Goal: Ask a question

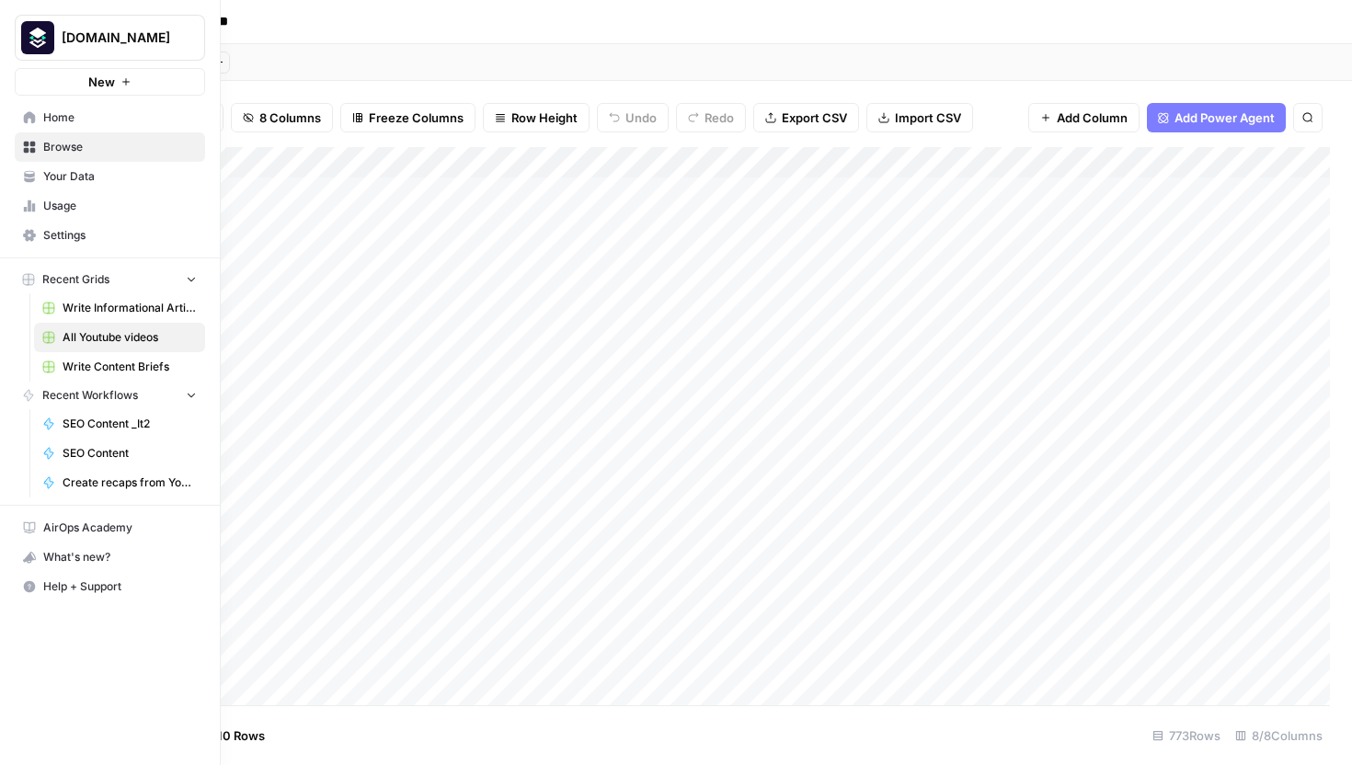
click at [100, 422] on span "SEO Content _It2" at bounding box center [130, 424] width 134 height 17
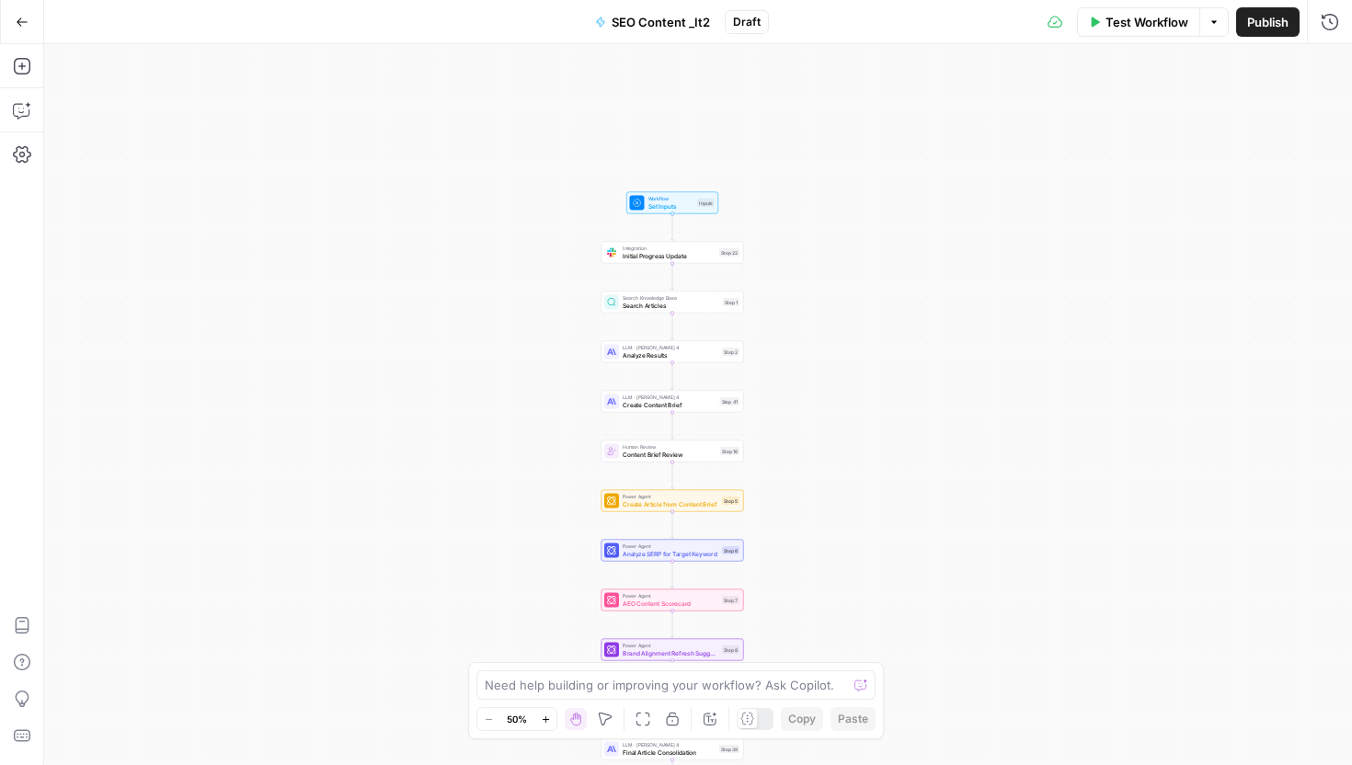
click at [425, 293] on div "Workflow Set Inputs Inputs Integration Initial Progress Update Step 22 Copy ste…" at bounding box center [698, 404] width 1308 height 721
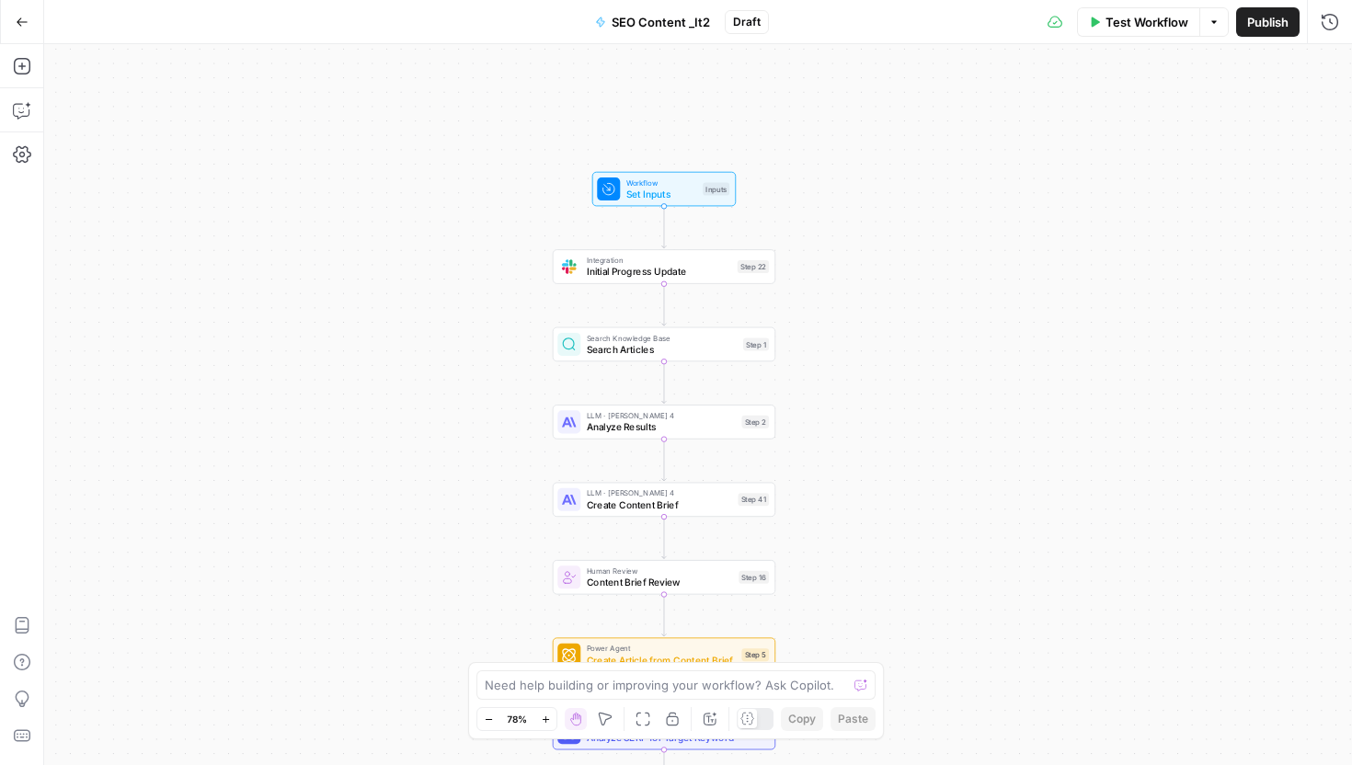
click at [24, 26] on icon "button" at bounding box center [22, 22] width 13 height 13
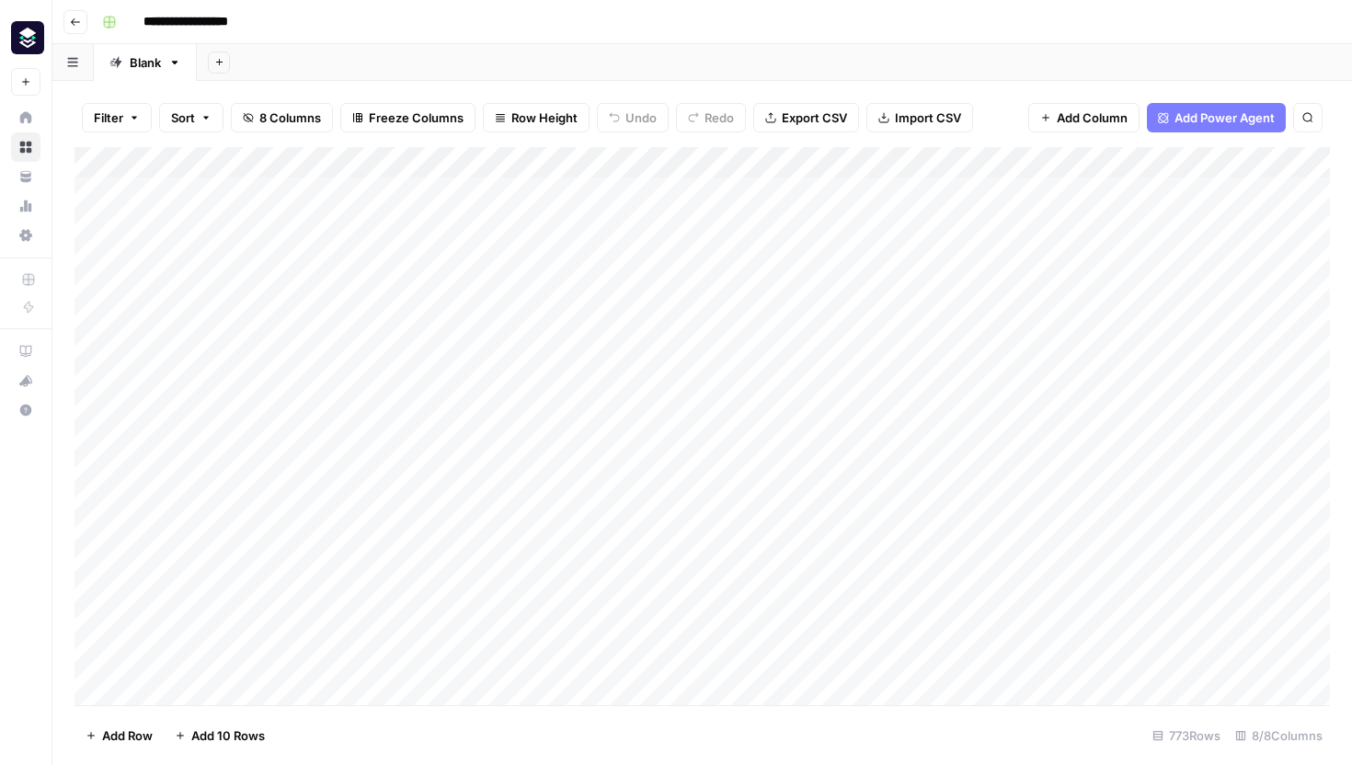
click at [120, 86] on div "Filter Sort 8 Columns Freeze Columns Row Height Undo Redo Export CSV Import CSV…" at bounding box center [702, 423] width 1300 height 685
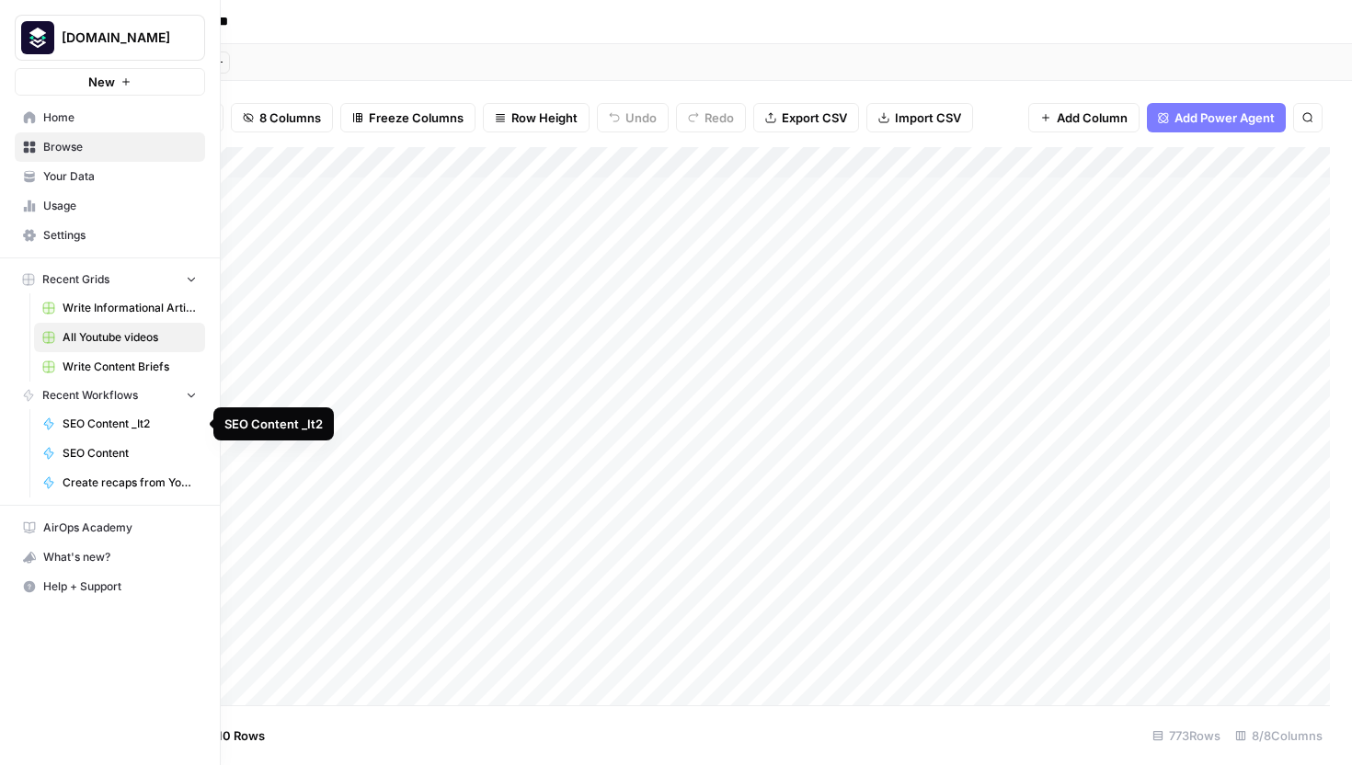
click at [120, 420] on span "SEO Content _It2" at bounding box center [130, 424] width 134 height 17
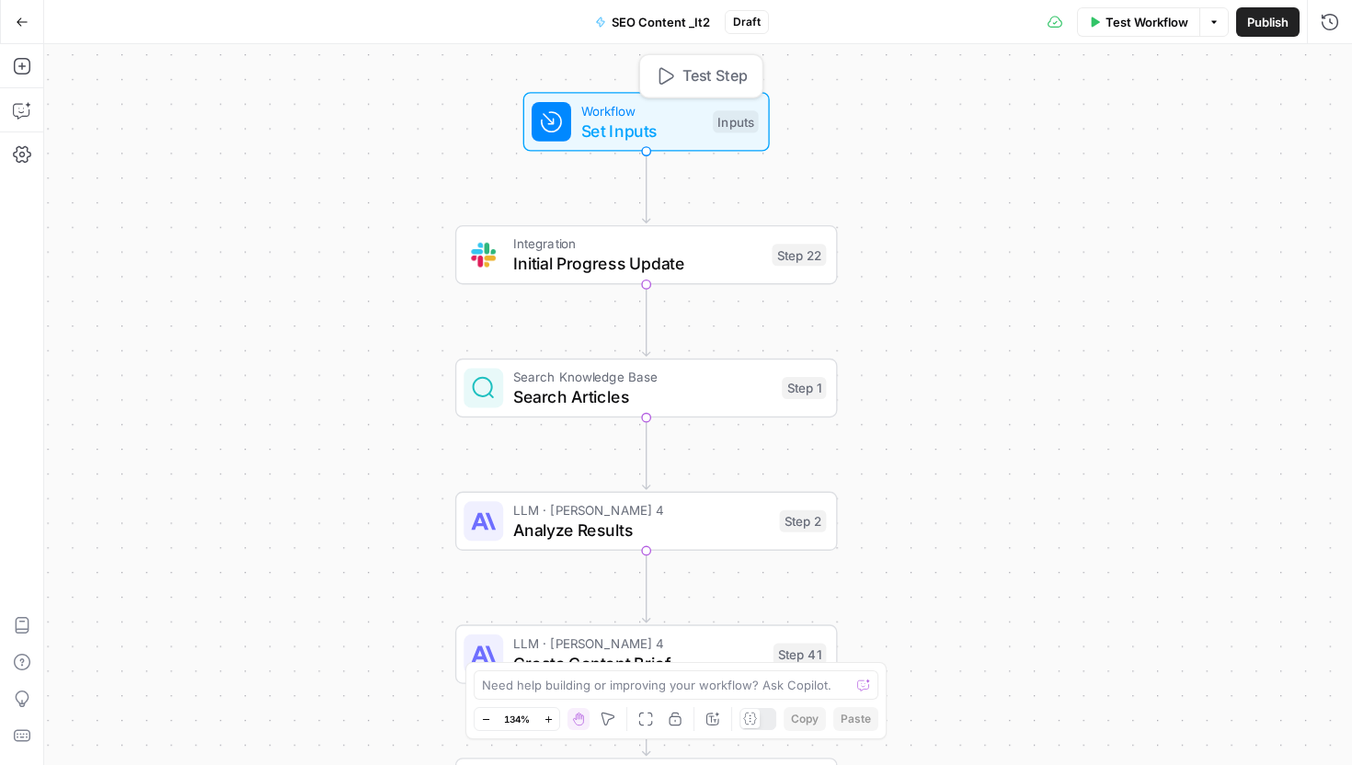
click at [593, 121] on span "Set Inputs" at bounding box center [642, 130] width 122 height 25
click at [1192, 153] on Keyword\/Topic "Primary Keyword/Topic" at bounding box center [1216, 148] width 220 height 18
click at [1168, 221] on Kit "Brand Kit" at bounding box center [1216, 222] width 220 height 18
click at [1179, 216] on Kit "Brand Kit" at bounding box center [1216, 222] width 220 height 18
click at [992, 155] on div "Workflow Set Inputs Inputs Integration Initial Progress Update Step 22 Search K…" at bounding box center [698, 404] width 1308 height 721
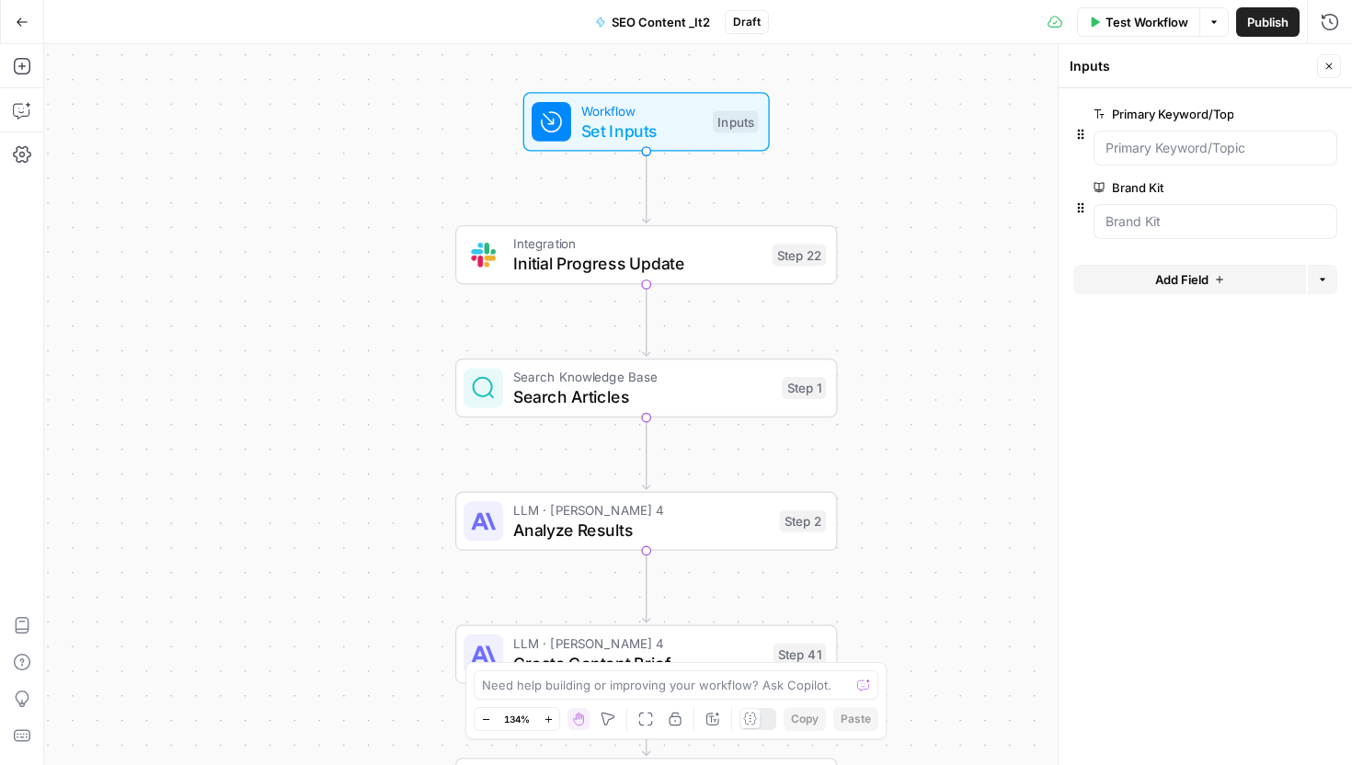
click at [911, 152] on div "Workflow Set Inputs Inputs Integration Initial Progress Update Step 22 Search K…" at bounding box center [698, 404] width 1308 height 721
click at [22, 76] on button "Add Steps" at bounding box center [21, 66] width 29 height 29
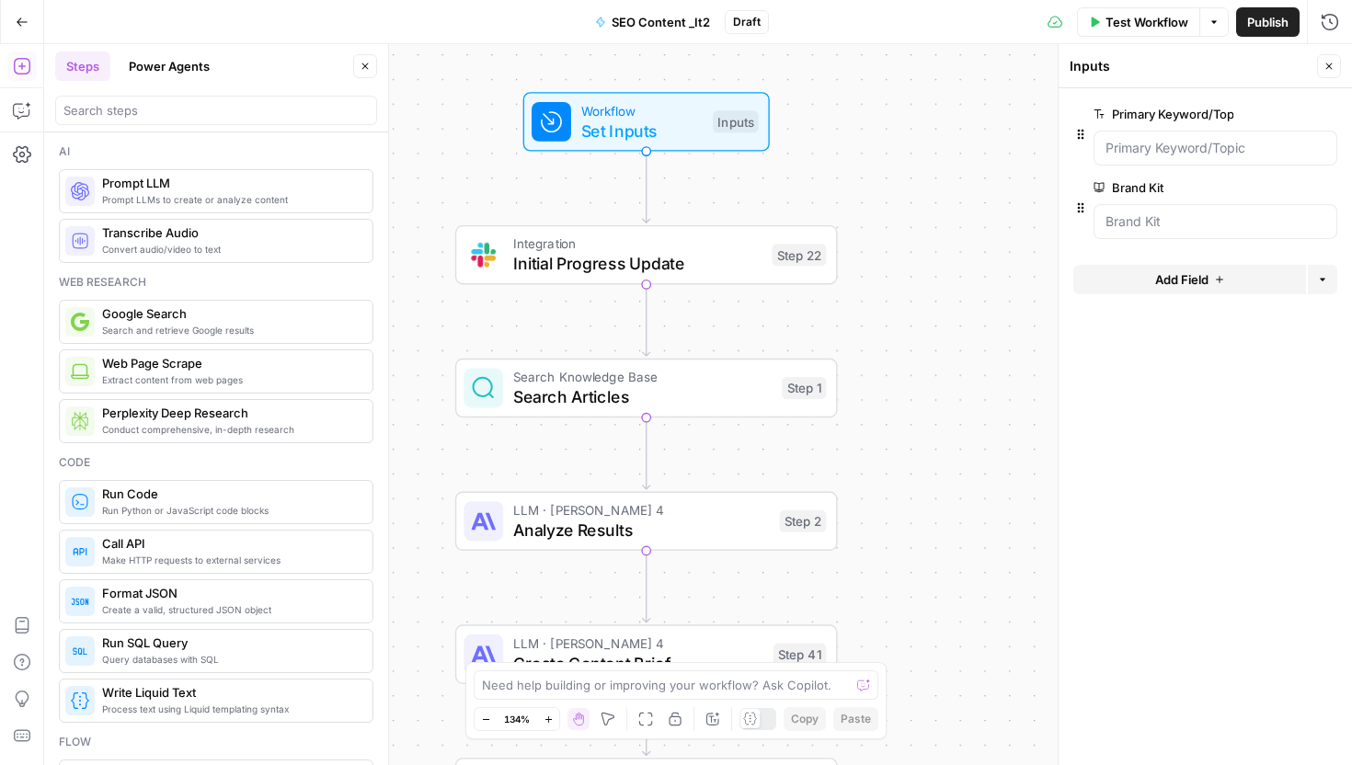
click at [141, 65] on button "Power Agents" at bounding box center [169, 66] width 103 height 29
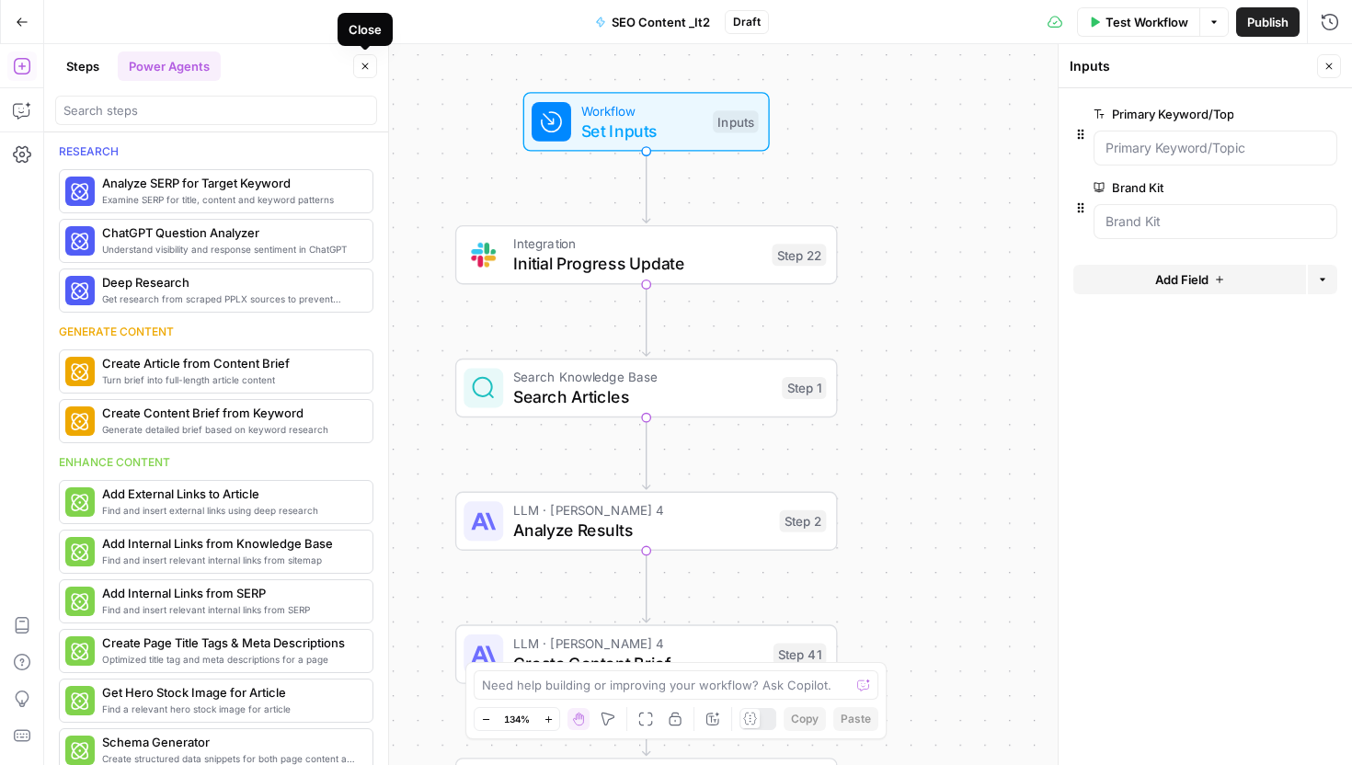
click at [361, 63] on icon "button" at bounding box center [365, 66] width 11 height 11
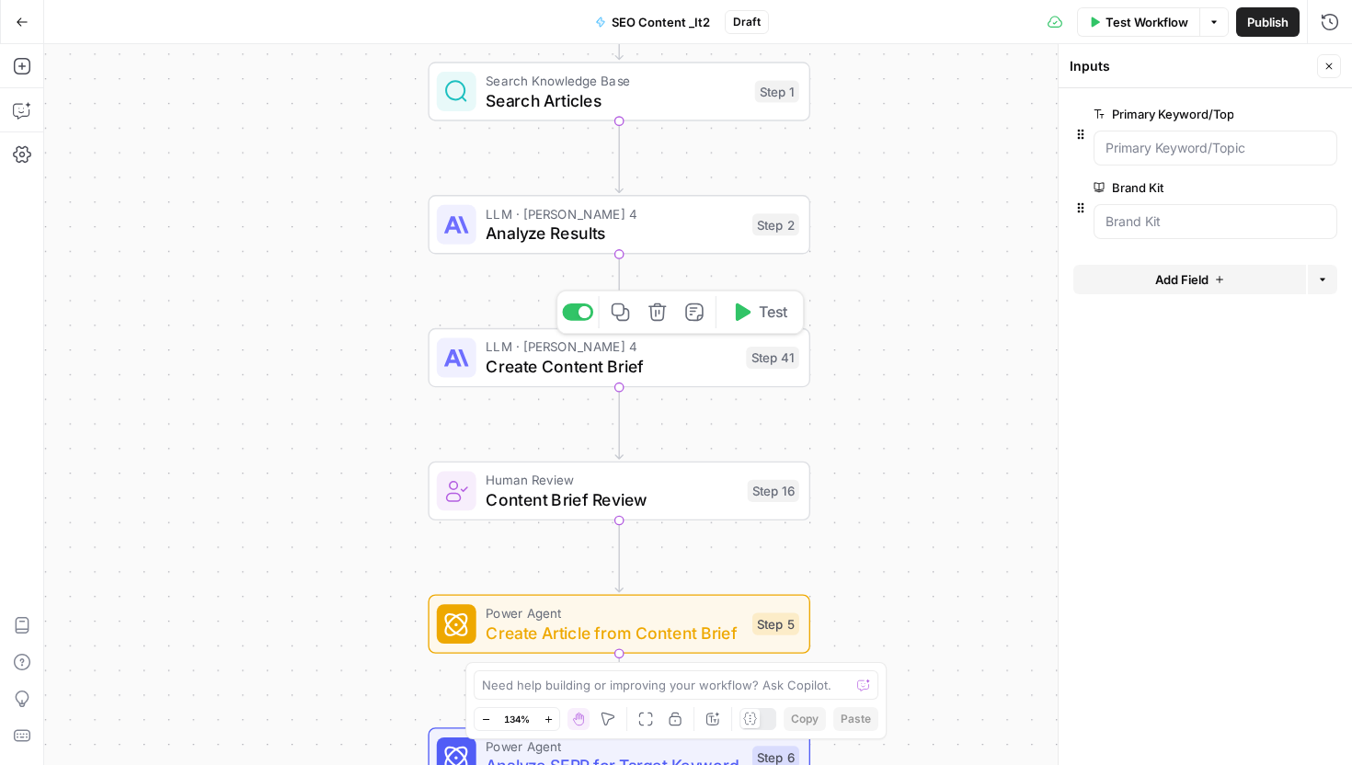
click at [559, 367] on span "Create Content Brief" at bounding box center [611, 366] width 250 height 25
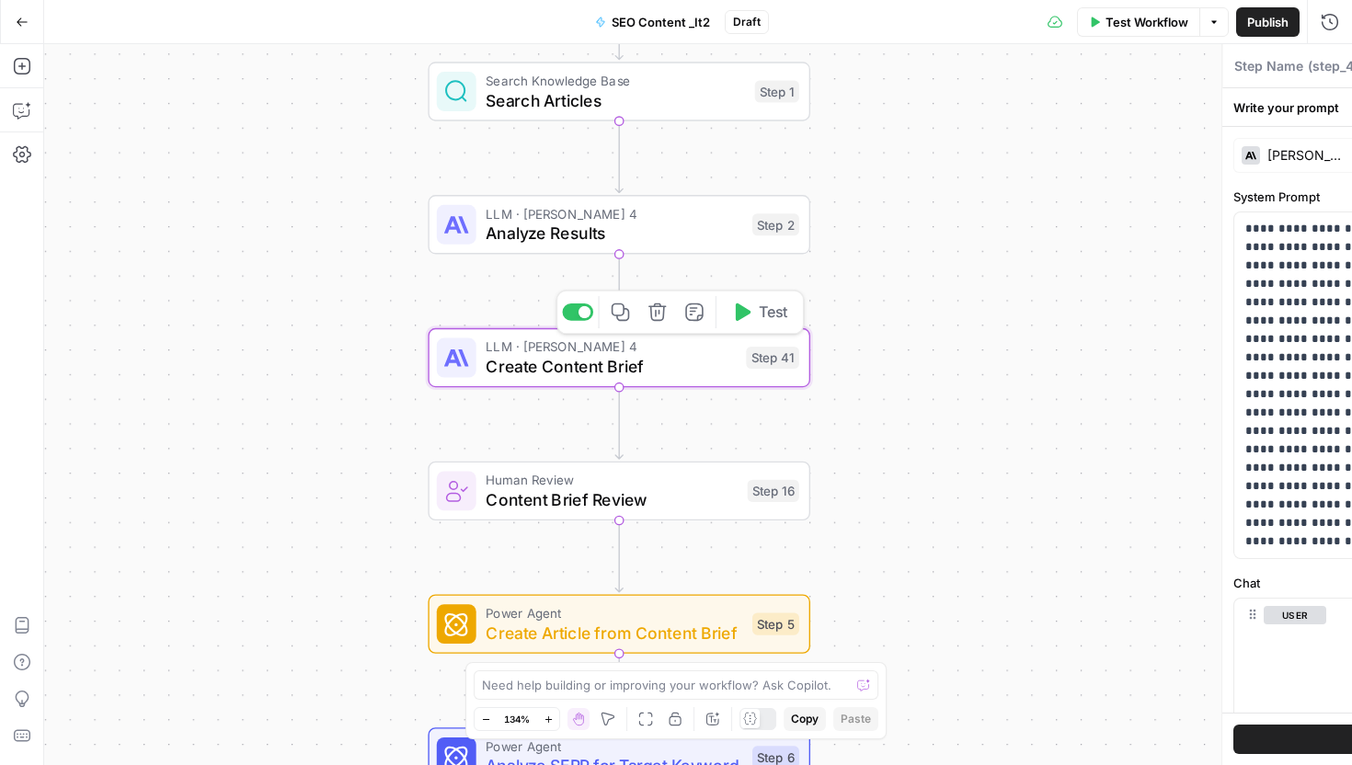
type textarea "Create Content Brief"
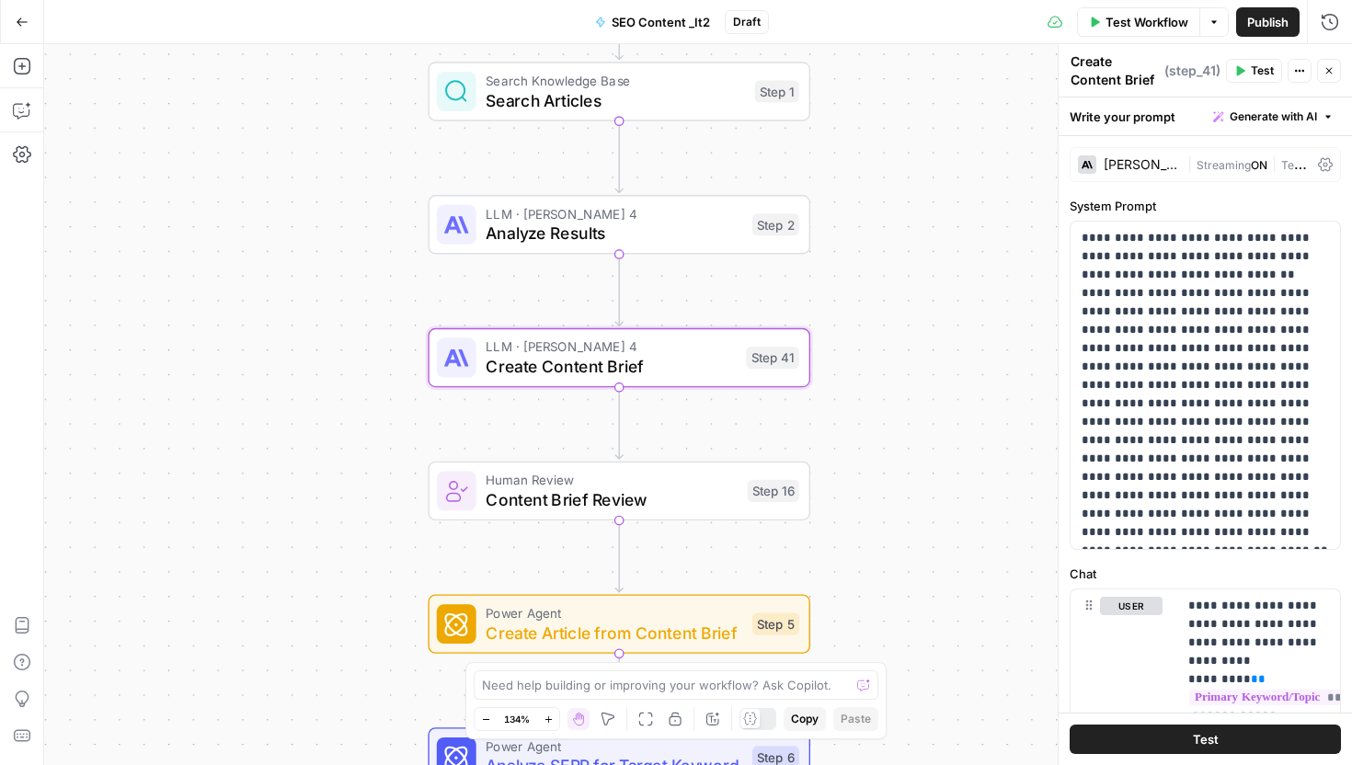
click at [1080, 205] on label "System Prompt" at bounding box center [1205, 206] width 271 height 18
click at [1173, 312] on p "**********" at bounding box center [1205, 385] width 247 height 313
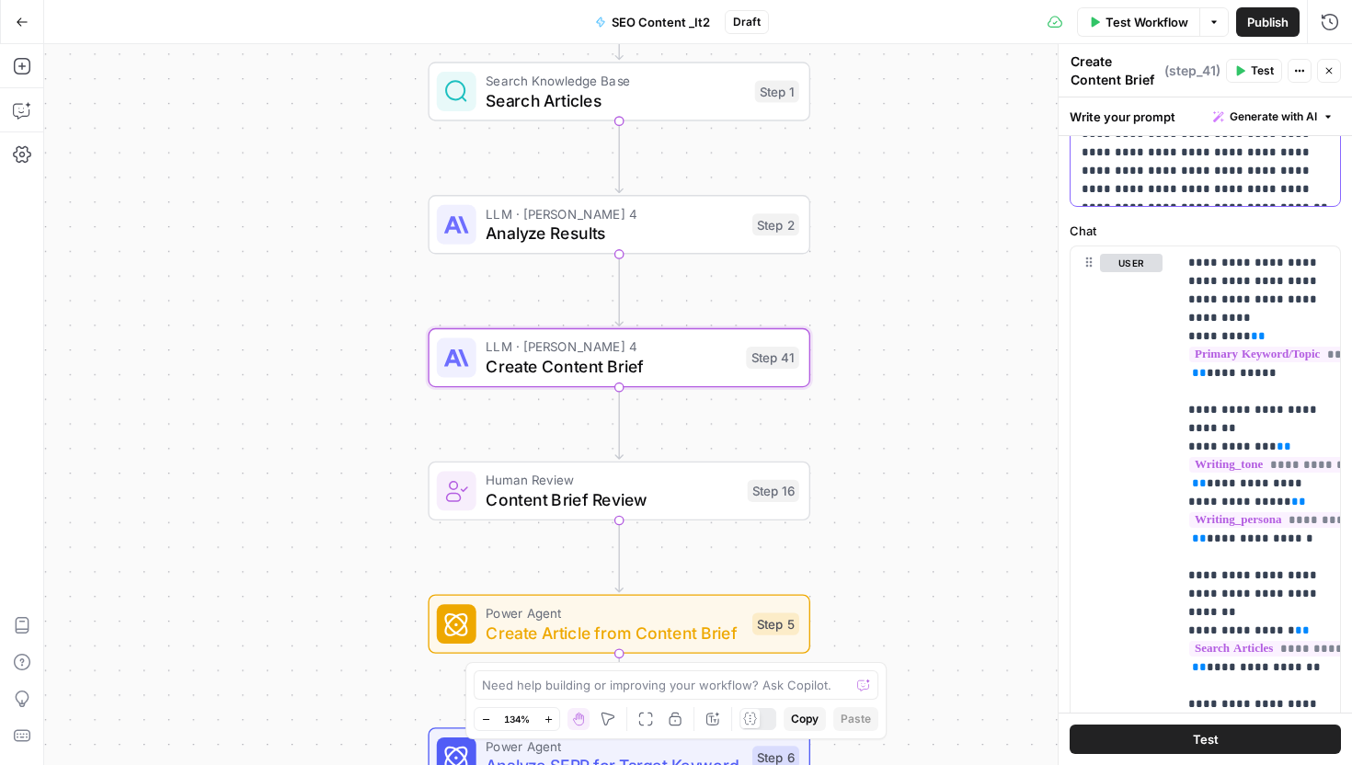
scroll to position [344, 0]
click at [1326, 263] on icon "button" at bounding box center [1323, 263] width 9 height 8
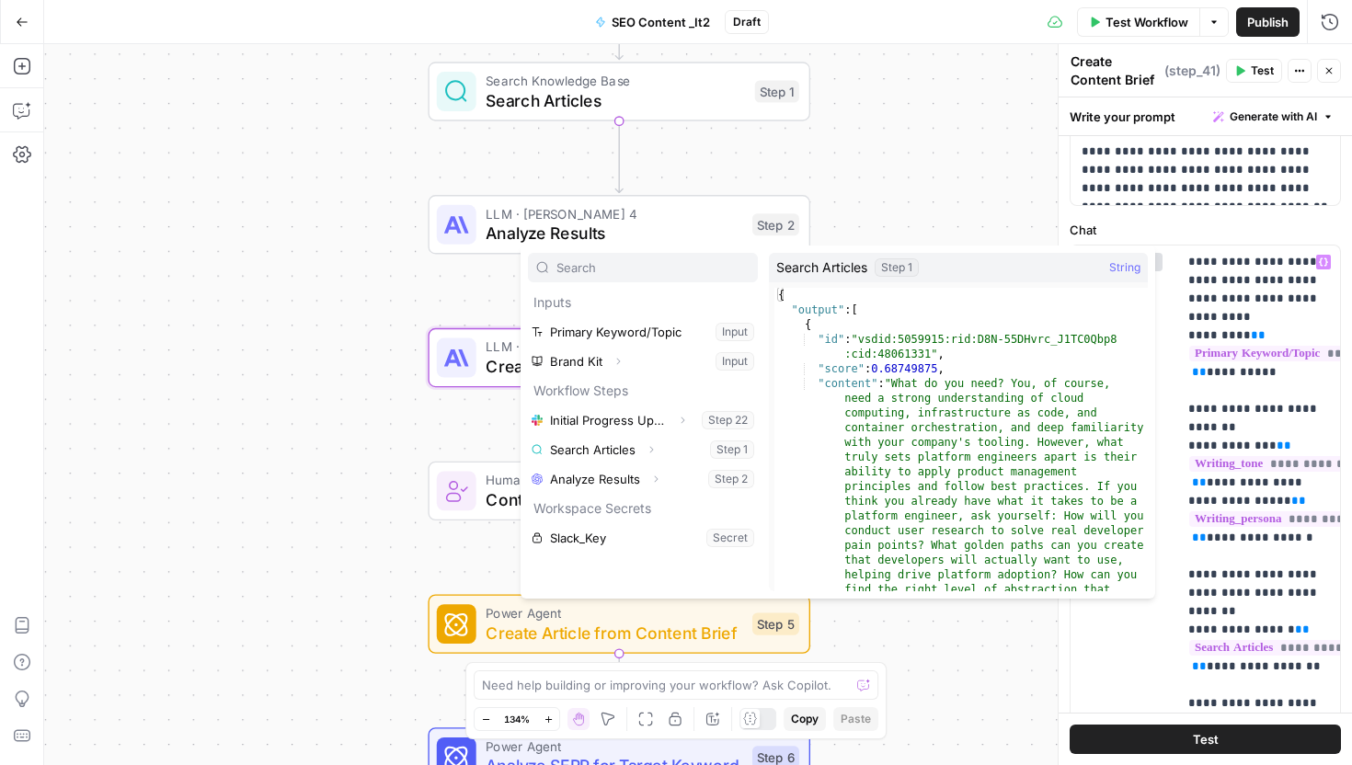
click at [909, 190] on div "Workflow Set Inputs Inputs Integration Initial Progress Update Step 22 Search K…" at bounding box center [698, 404] width 1308 height 721
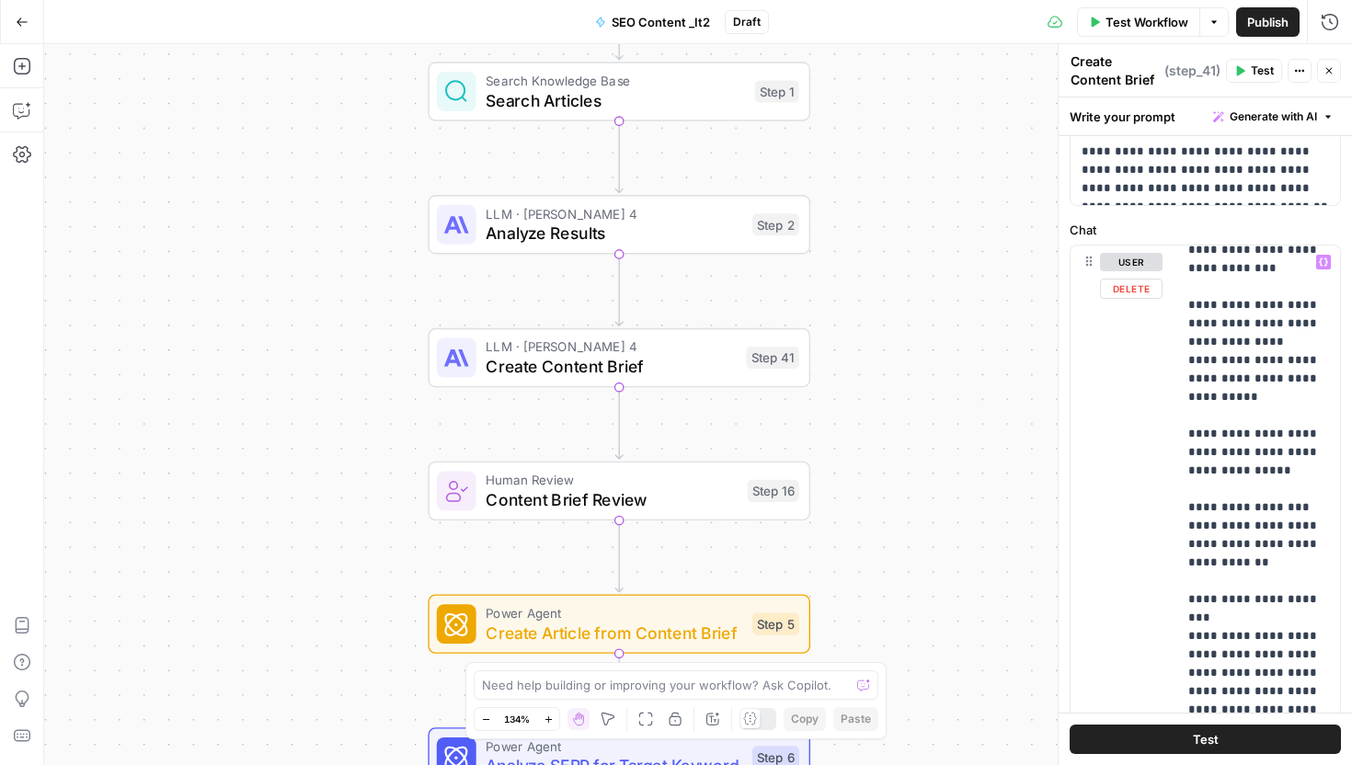
scroll to position [3626, 0]
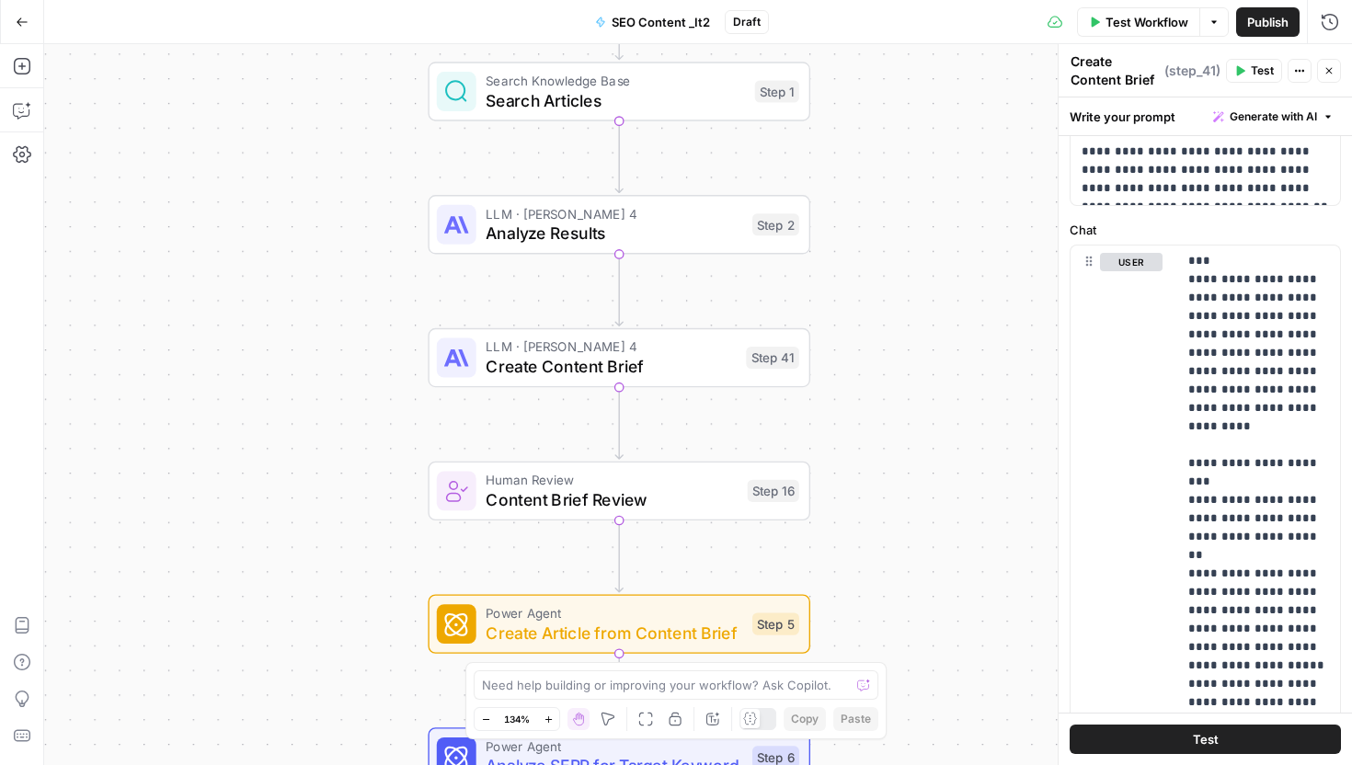
click at [880, 462] on div "Workflow Set Inputs Inputs Integration Initial Progress Update Step 22 Search K…" at bounding box center [698, 404] width 1308 height 721
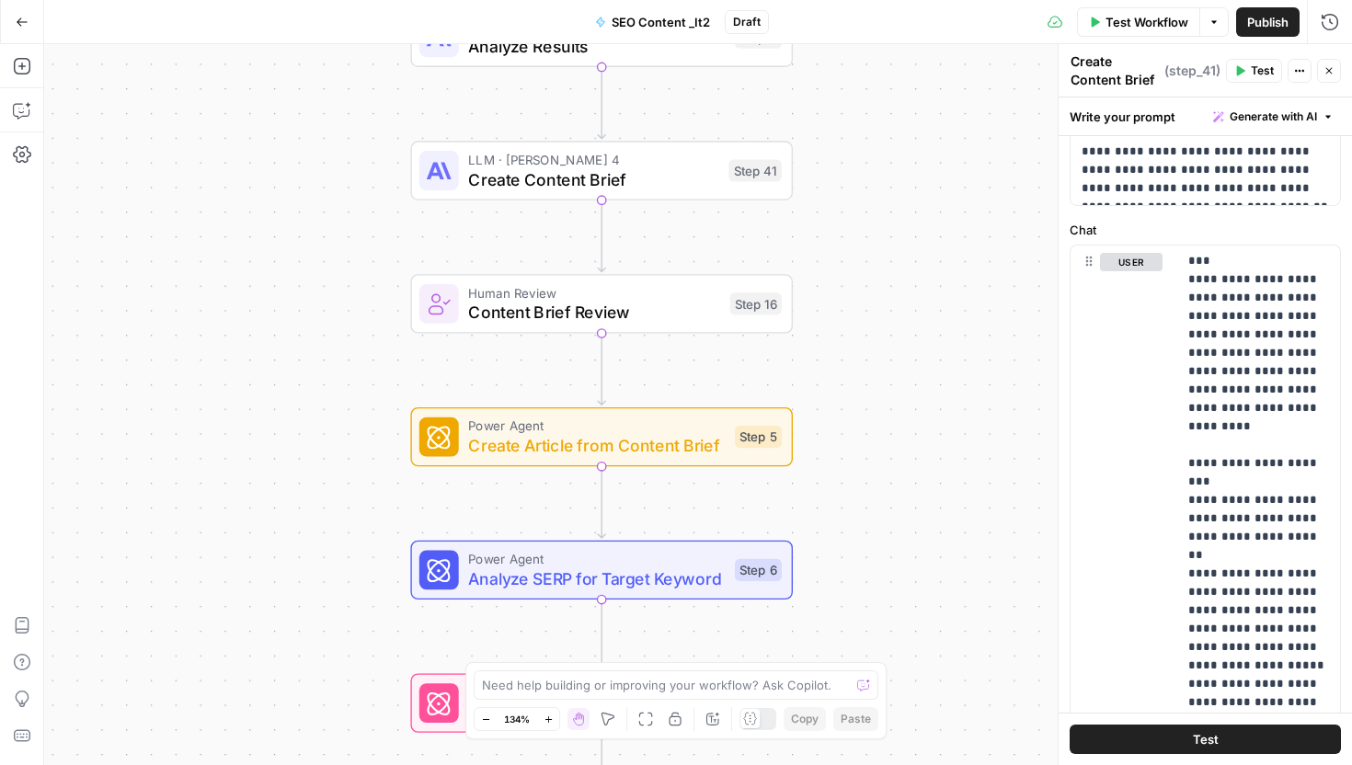
click at [21, 18] on icon "button" at bounding box center [22, 22] width 13 height 13
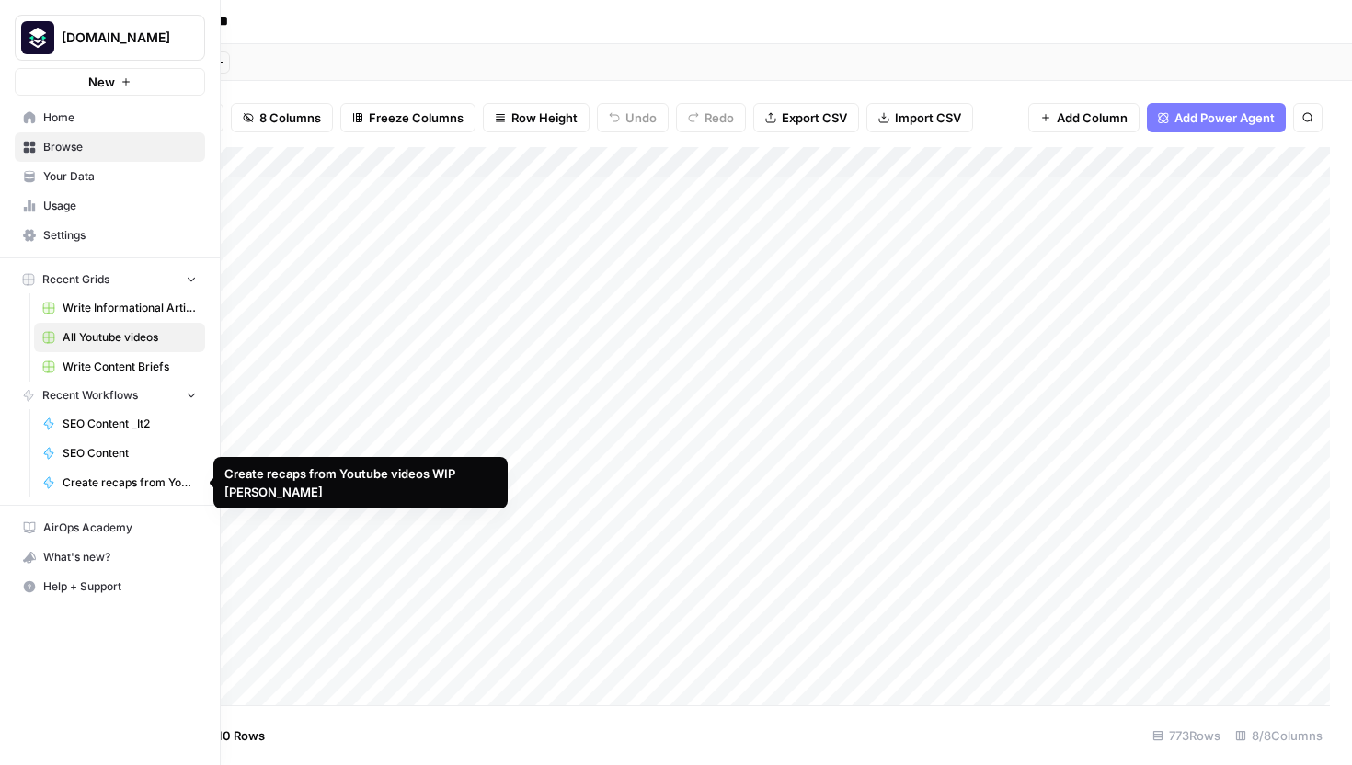
click at [96, 473] on link "Create recaps from Youtube videos WIP [PERSON_NAME]" at bounding box center [119, 482] width 171 height 29
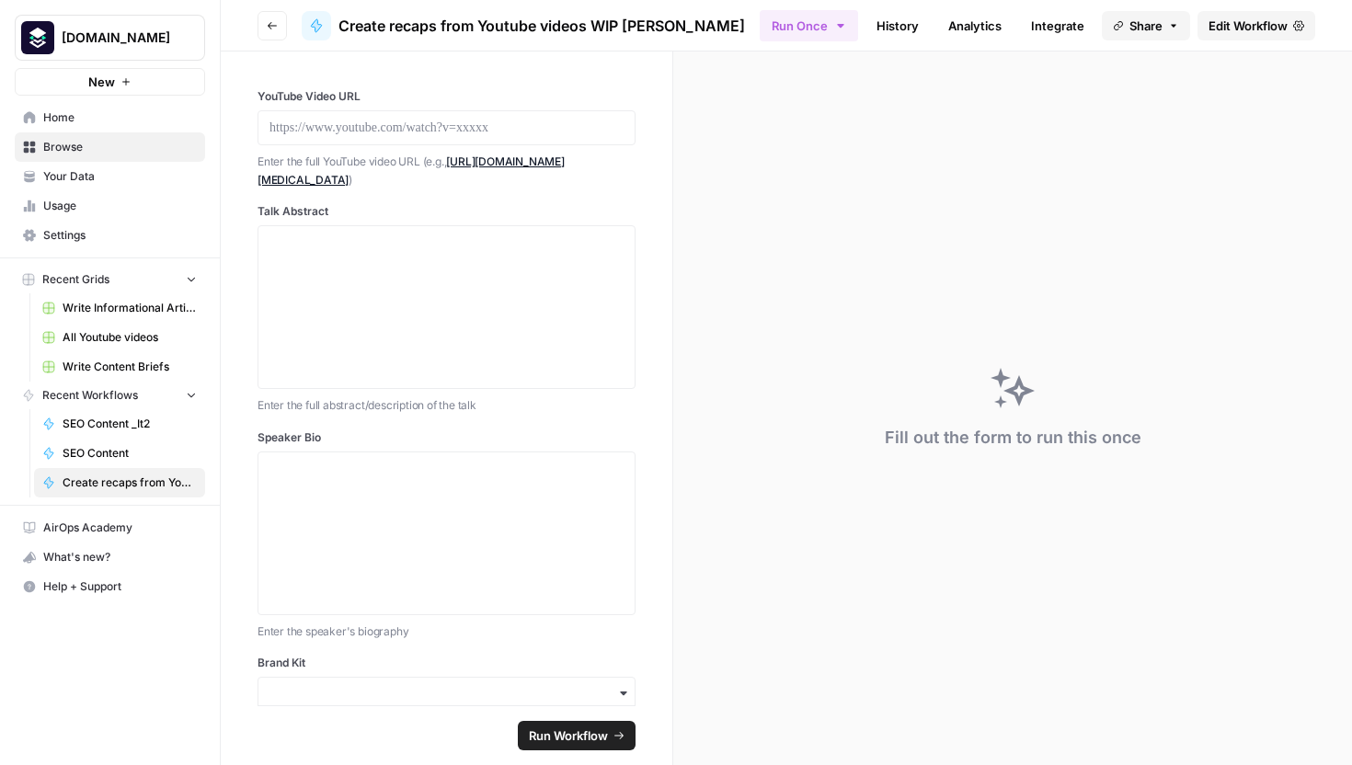
click at [1257, 27] on span "Edit Workflow" at bounding box center [1248, 26] width 79 height 18
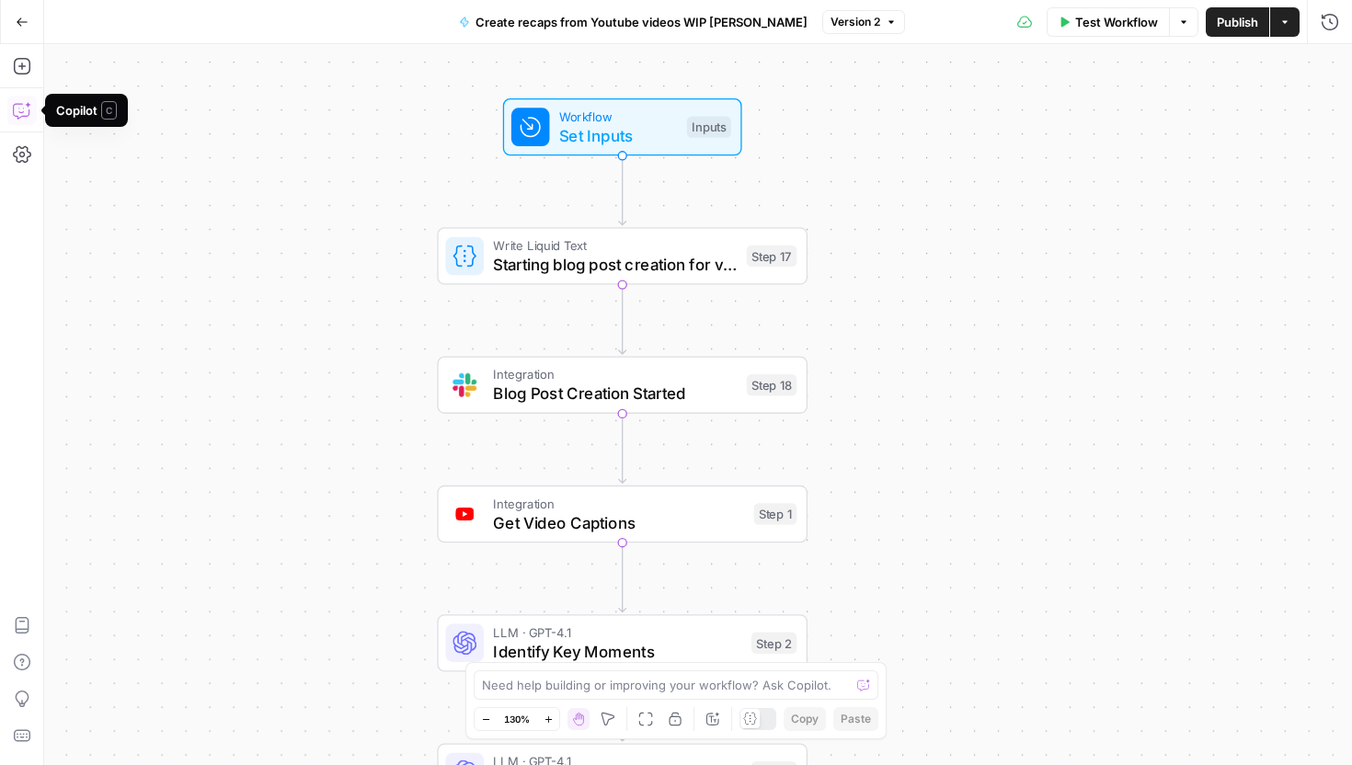
click at [17, 114] on icon "button" at bounding box center [22, 110] width 18 height 18
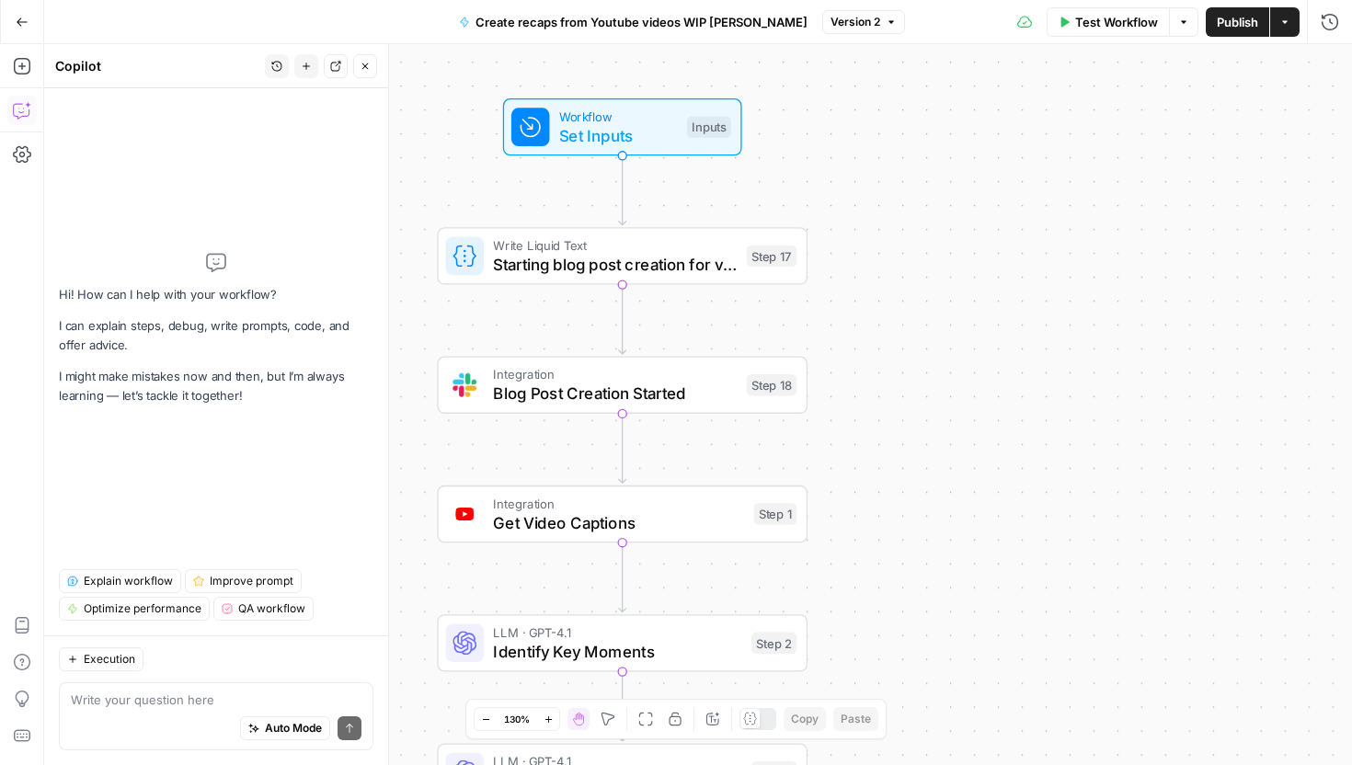
click at [921, 620] on div "Workflow Set Inputs Inputs Write Liquid Text Starting blog post creation for vi…" at bounding box center [698, 404] width 1308 height 721
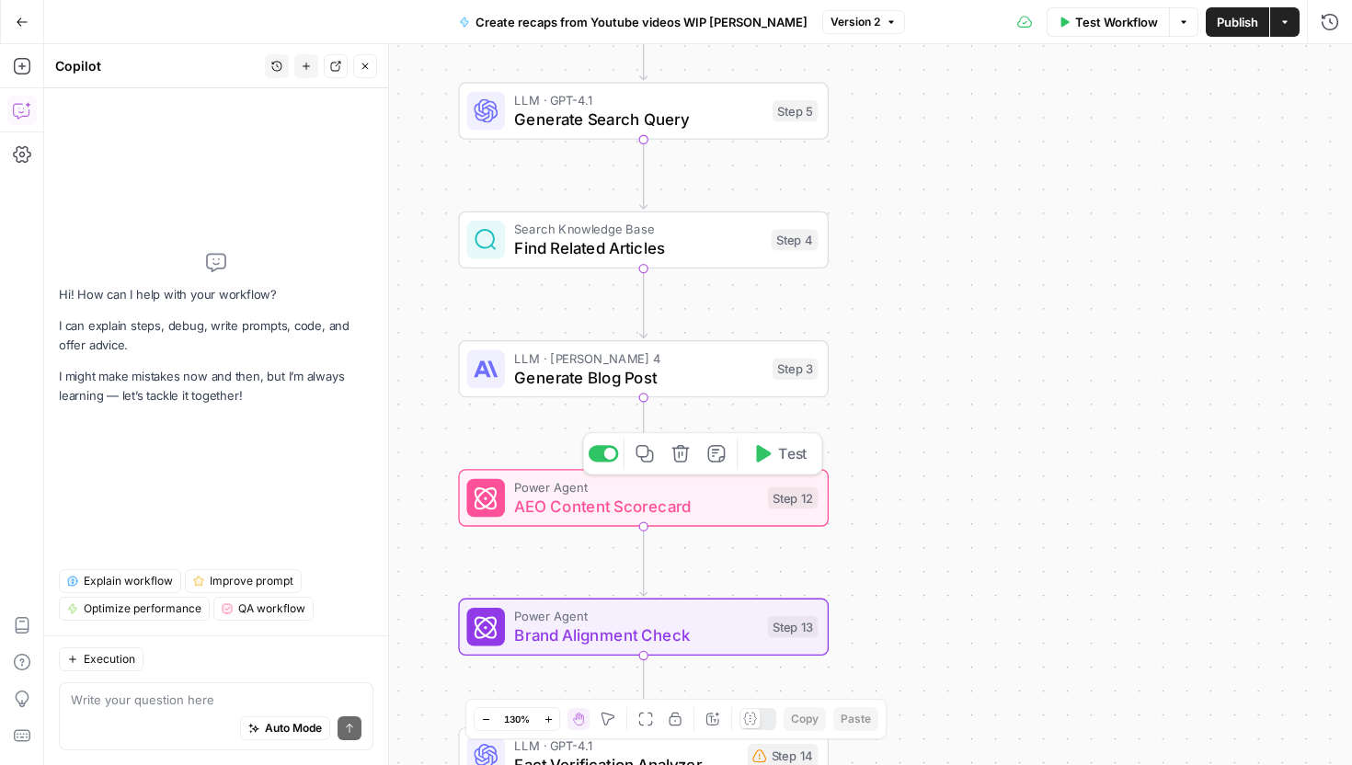
click at [679, 515] on span "AEO Content Scorecard" at bounding box center [636, 507] width 244 height 24
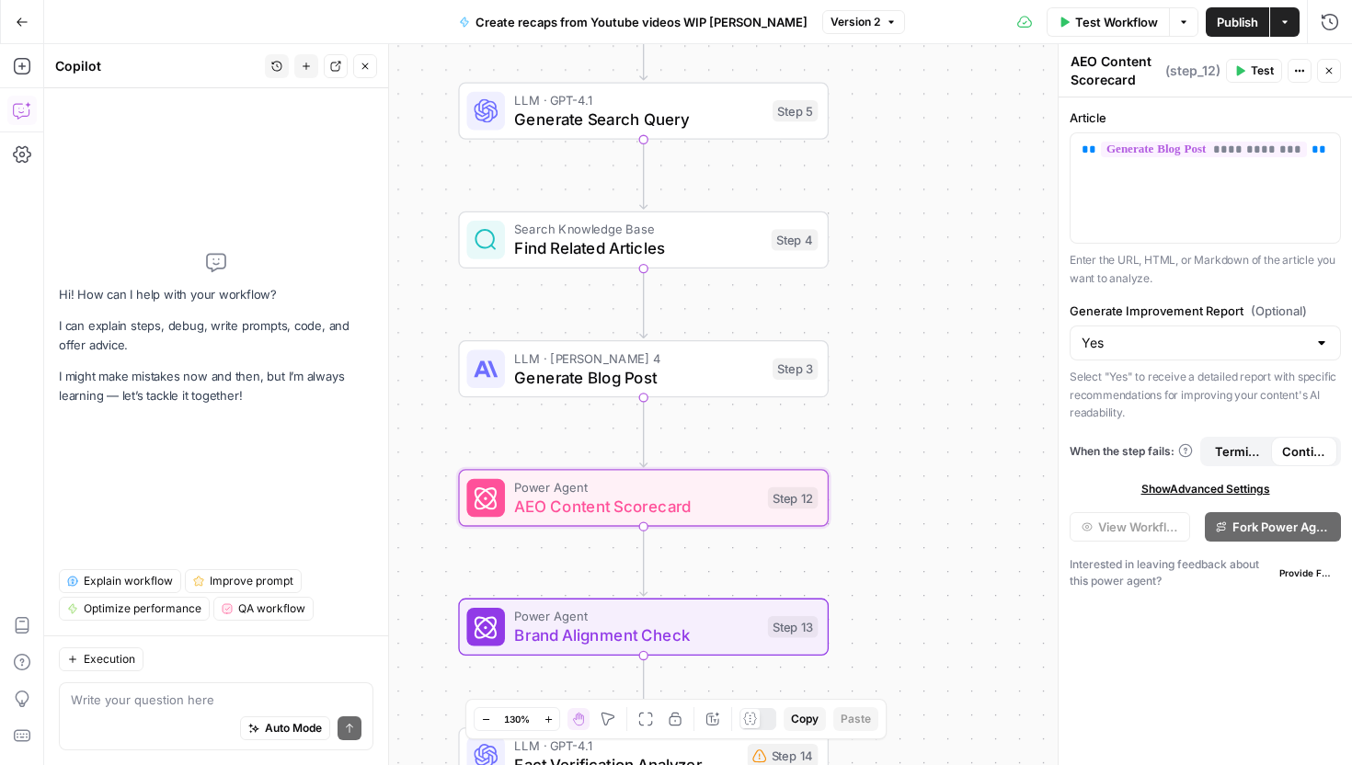
click at [1325, 75] on icon "button" at bounding box center [1329, 70] width 11 height 11
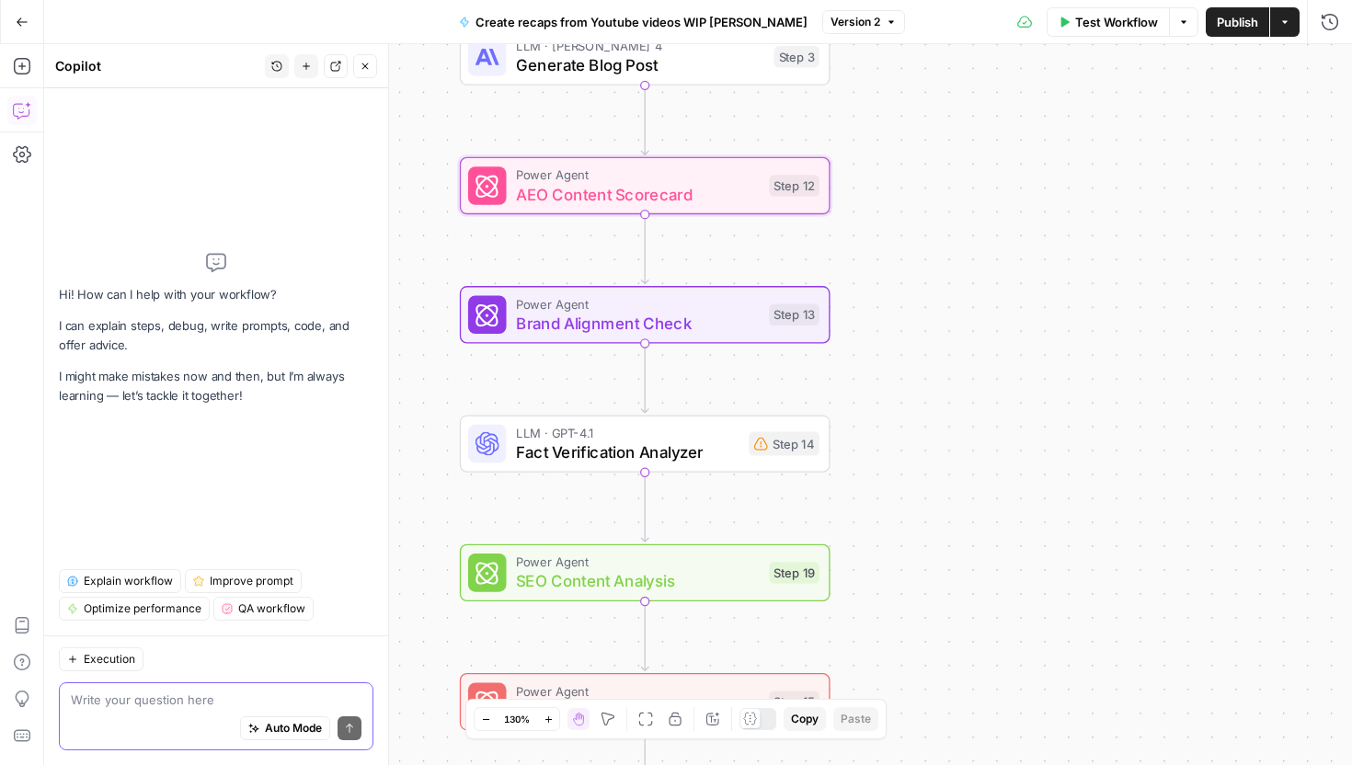
click at [146, 699] on textarea at bounding box center [216, 700] width 291 height 18
type textarea "i"
type textarea "i want to push this to webflow, how do I do this"
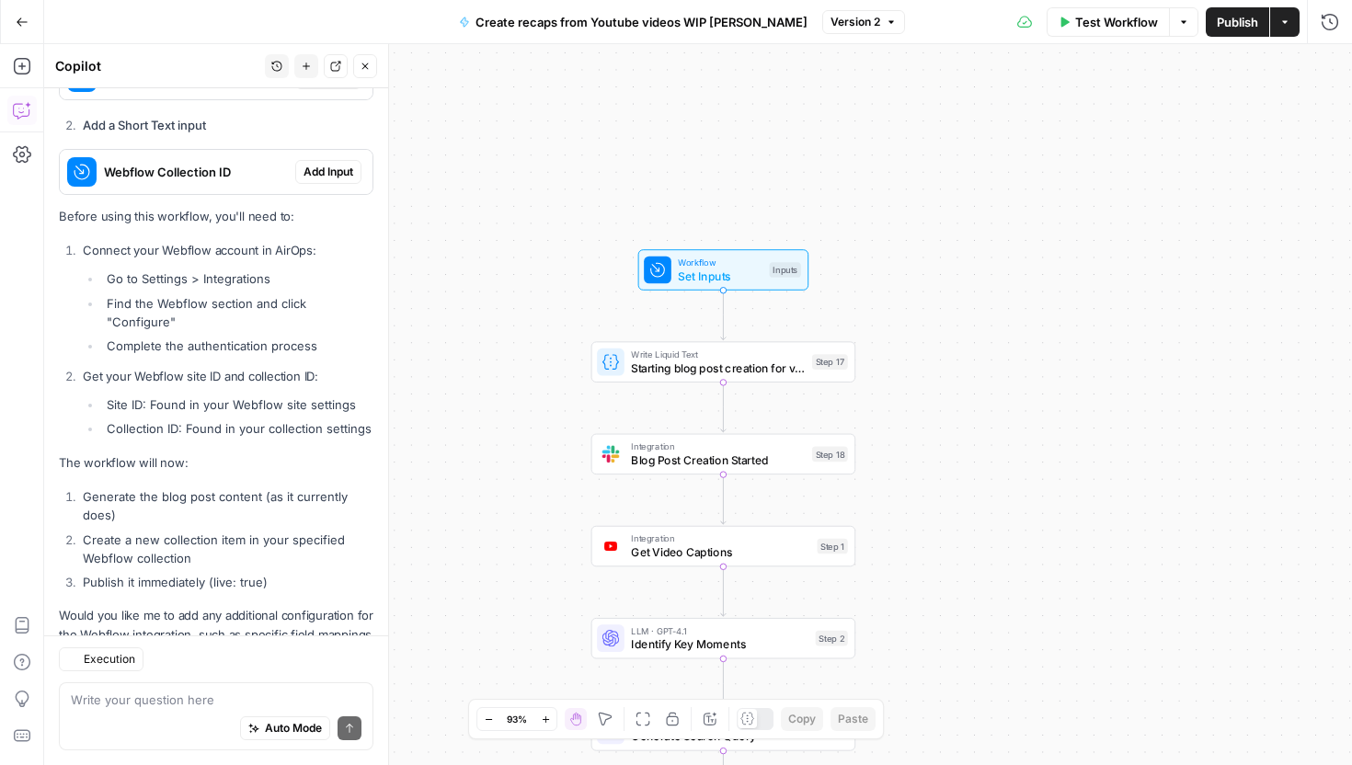
scroll to position [777, 0]
